Goal: Information Seeking & Learning: Learn about a topic

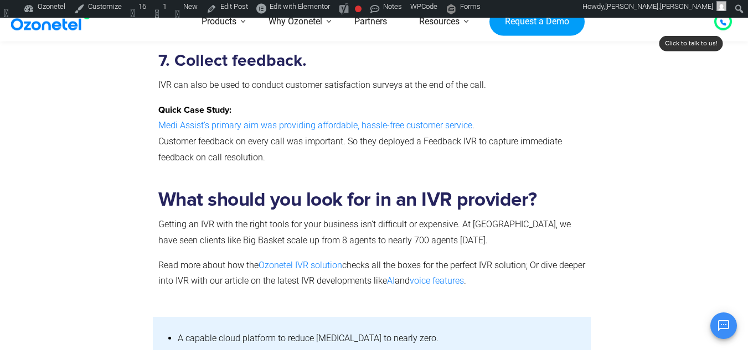
scroll to position [1162, 0]
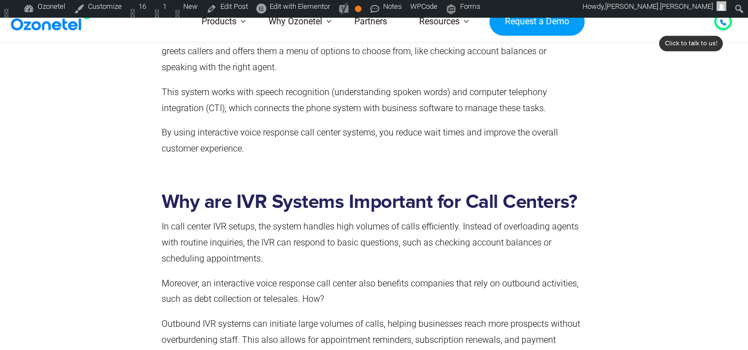
scroll to position [911, 0]
